Goal: Task Accomplishment & Management: Manage account settings

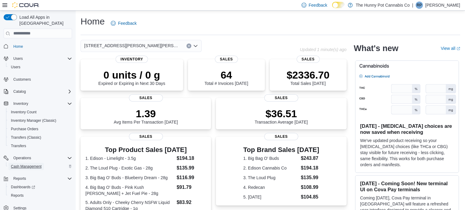
click at [31, 164] on span "Cash Management" at bounding box center [26, 166] width 31 height 5
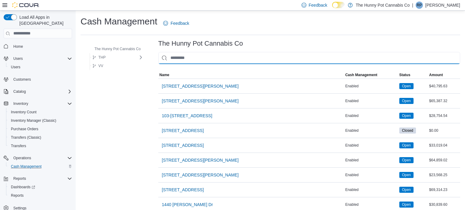
click at [184, 60] on input "This is a search bar. As you type, the results lower in the page will automatic…" at bounding box center [309, 58] width 302 height 12
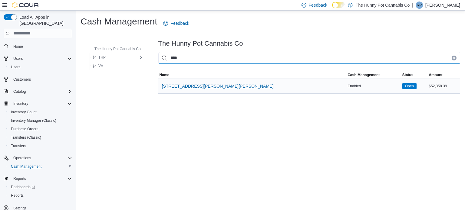
type input "****"
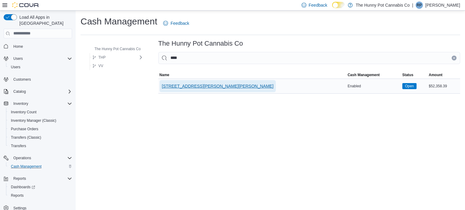
click at [184, 90] on span "3476 Glen Erin Dr" at bounding box center [218, 86] width 112 height 12
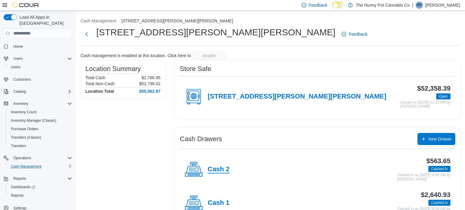
click at [220, 173] on h4 "Cash 2" at bounding box center [219, 170] width 22 height 8
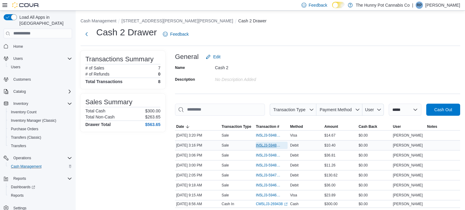
click at [262, 147] on span "IN5LJ3-5948378" at bounding box center [269, 145] width 26 height 5
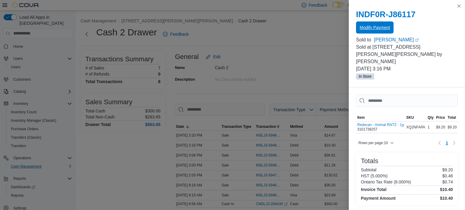
click at [384, 29] on span "Modify Payment" at bounding box center [375, 28] width 30 height 6
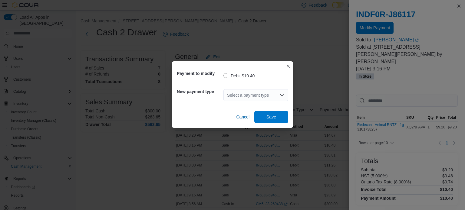
click at [232, 95] on div "Select a payment type" at bounding box center [256, 95] width 65 height 12
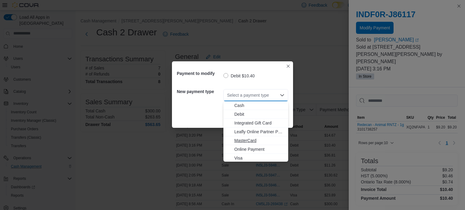
click at [246, 140] on span "MasterCard" at bounding box center [259, 141] width 50 height 6
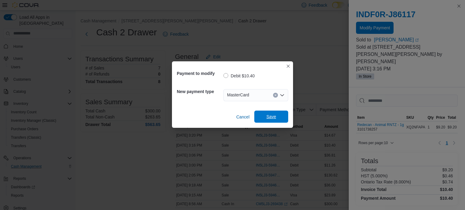
click at [273, 115] on span "Save" at bounding box center [272, 117] width 10 height 6
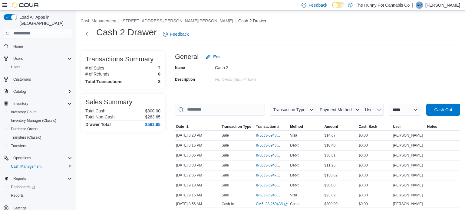
click at [458, 5] on p "Roger Pease" at bounding box center [443, 5] width 35 height 7
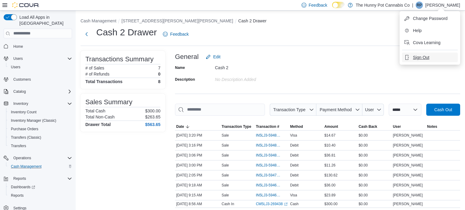
click at [414, 58] on span "Sign Out" at bounding box center [421, 58] width 16 height 6
